Goal: Transaction & Acquisition: Purchase product/service

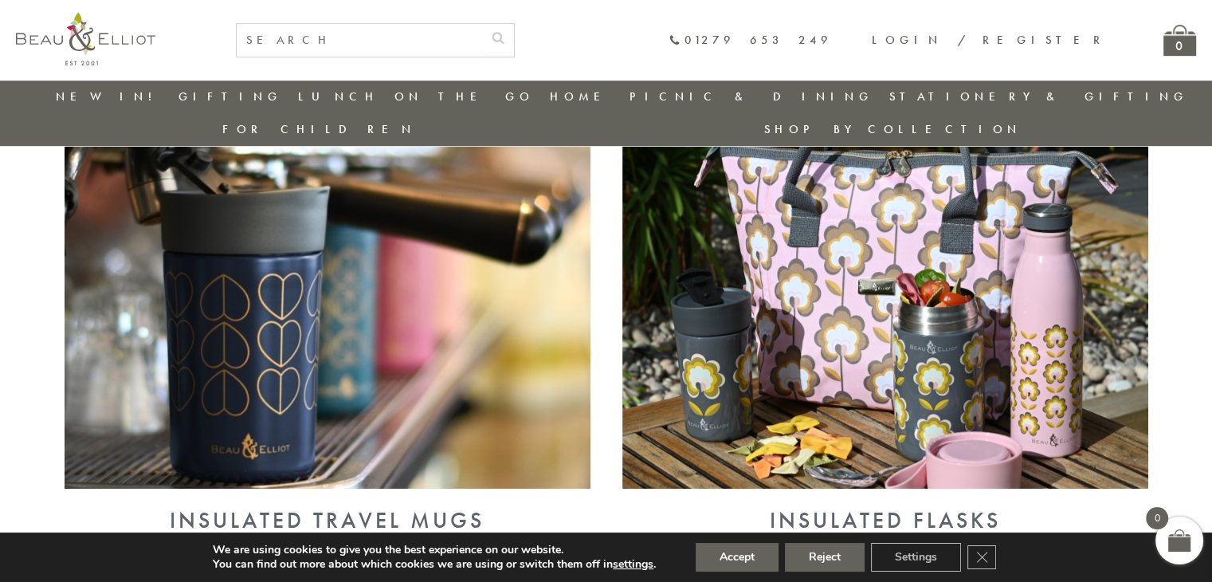
scroll to position [1092, 0]
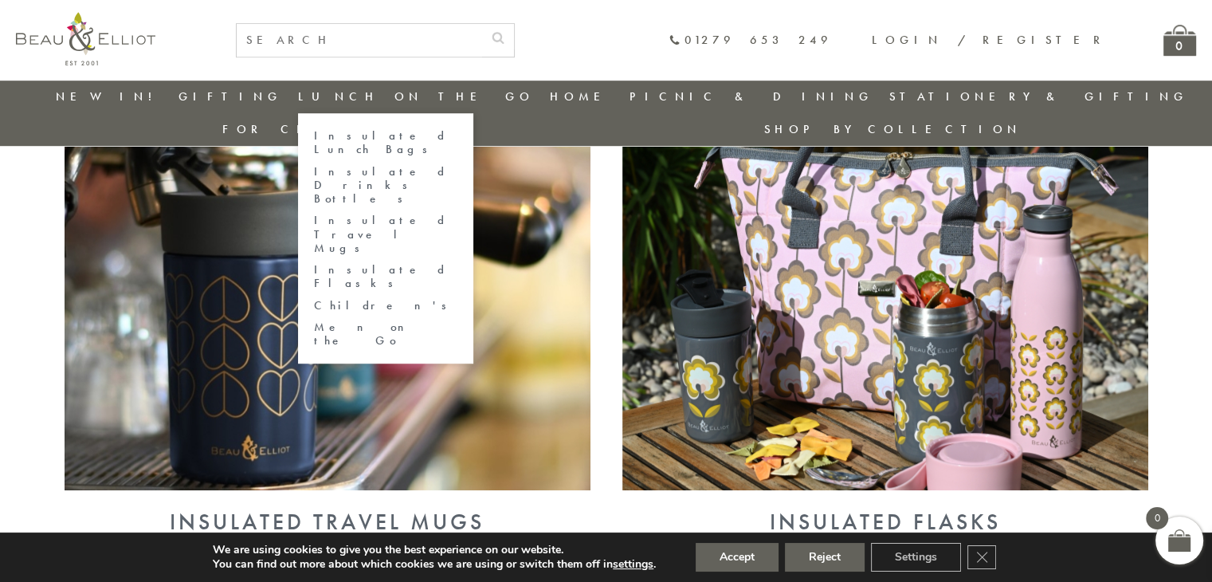
click at [344, 138] on link "Insulated Lunch Bags" at bounding box center [385, 143] width 143 height 28
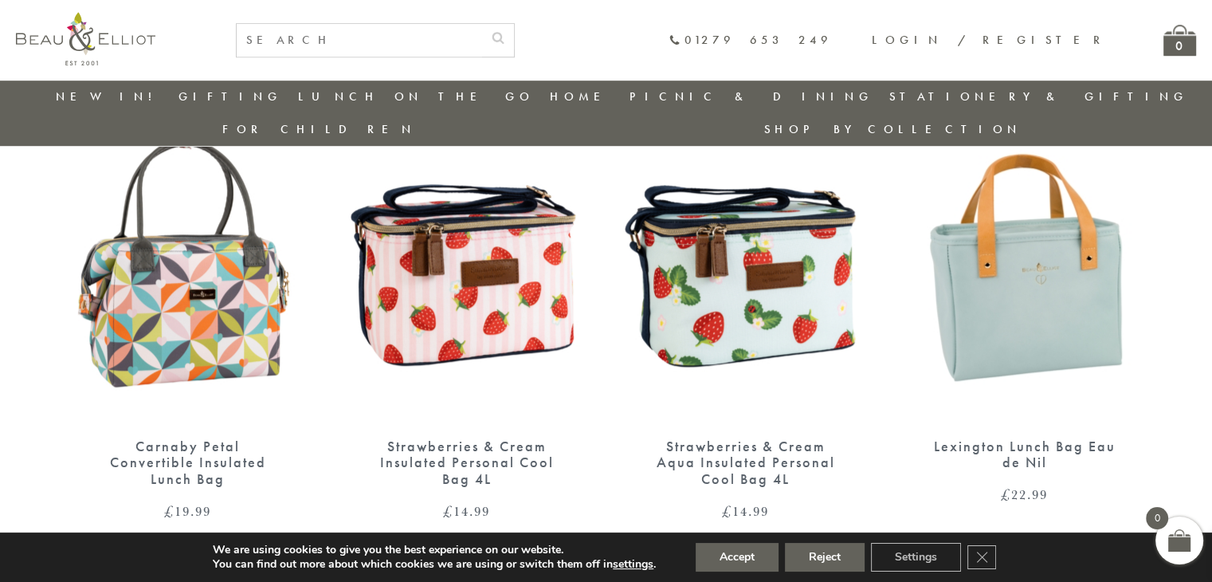
scroll to position [1110, 0]
click at [146, 299] on img at bounding box center [188, 263] width 247 height 319
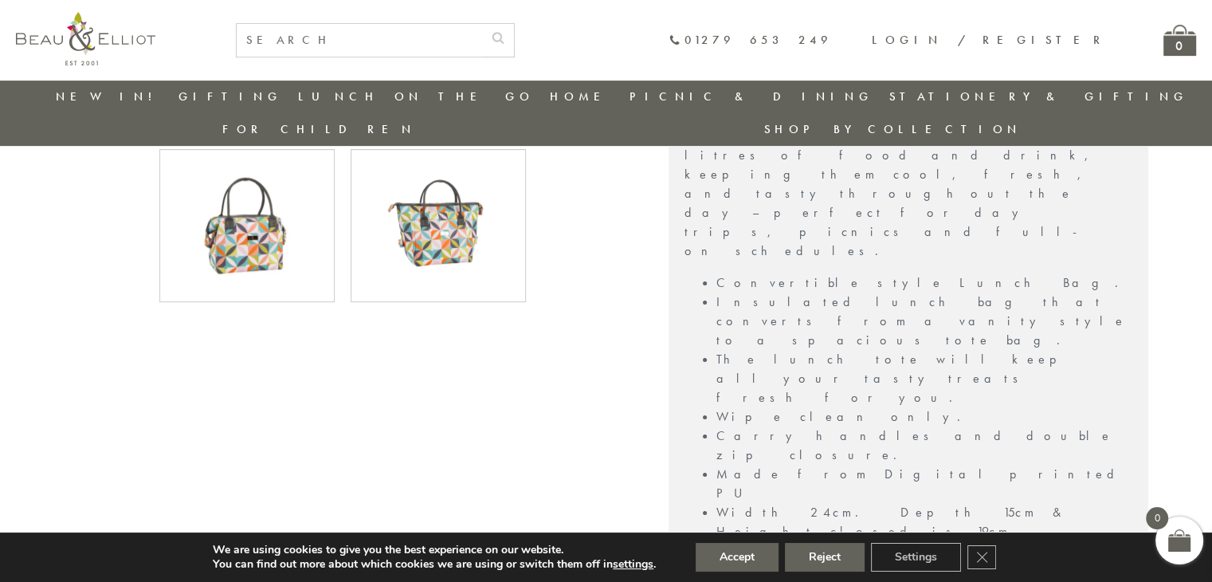
scroll to position [570, 0]
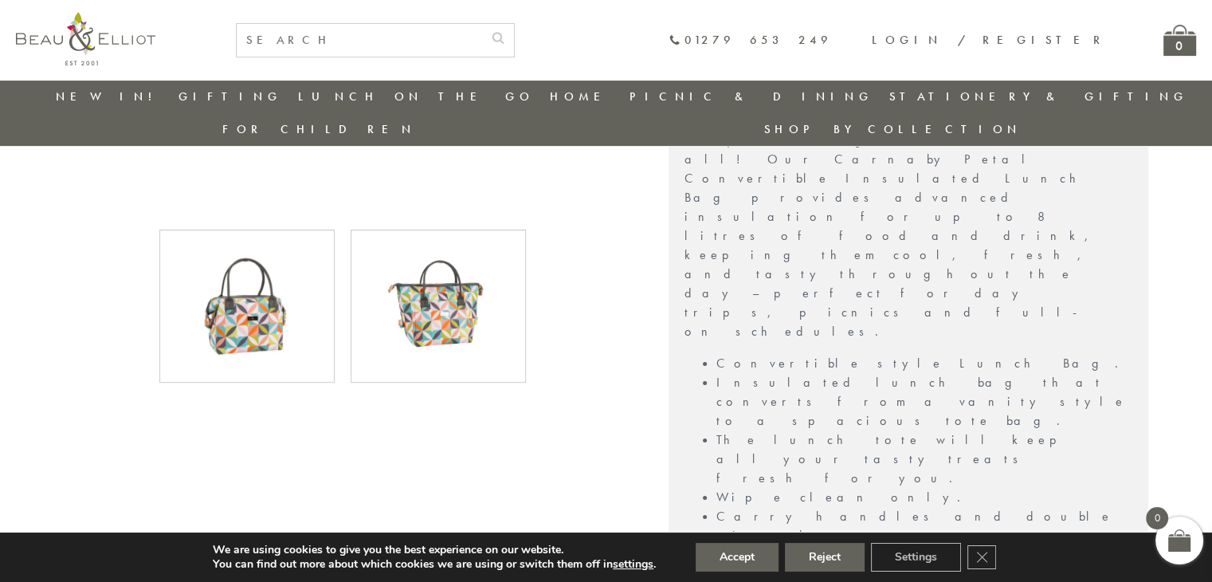
click at [408, 246] on img at bounding box center [438, 306] width 120 height 120
click at [265, 261] on img at bounding box center [247, 306] width 120 height 120
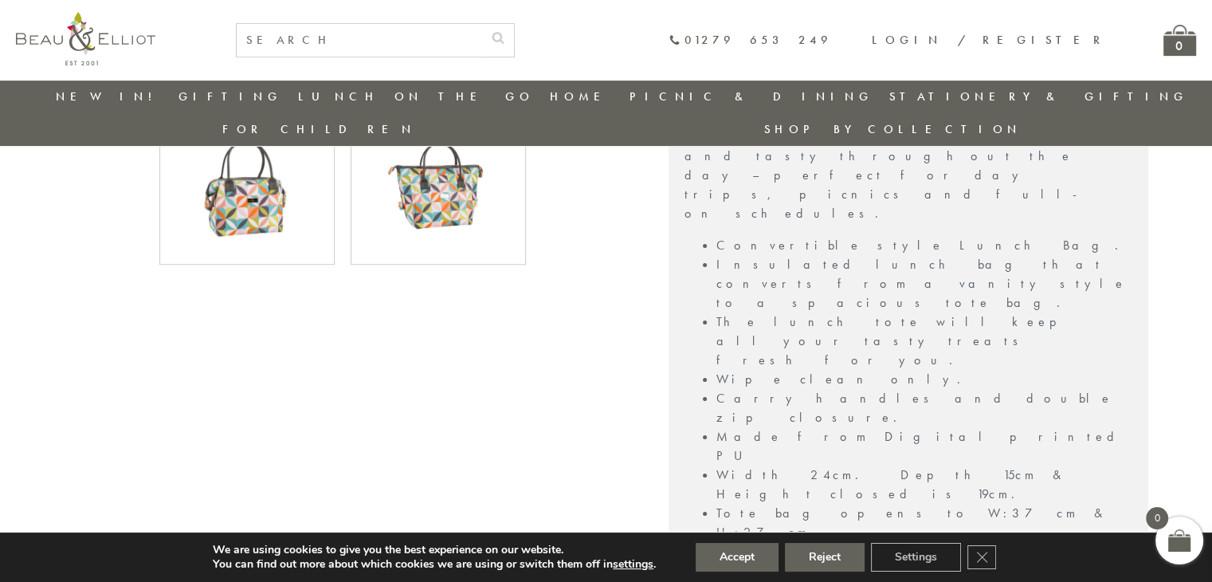
scroll to position [720, 0]
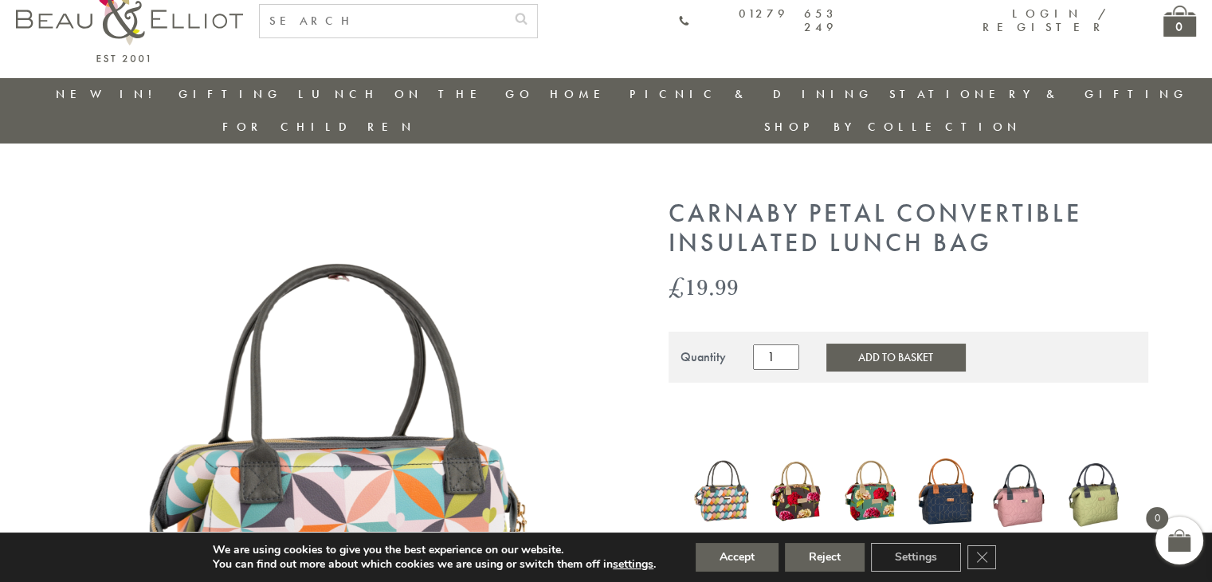
scroll to position [0, 0]
